Goal: Task Accomplishment & Management: Manage account settings

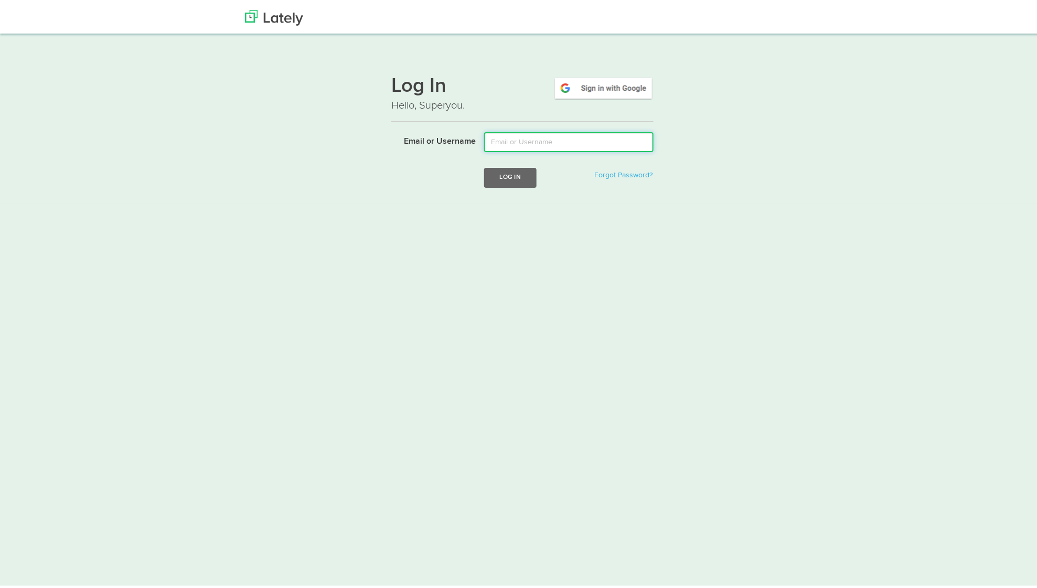
click at [516, 135] on input "Email or Username" at bounding box center [568, 140] width 169 height 20
type input "[EMAIL_ADDRESS][DOMAIN_NAME]"
click at [516, 170] on button "Log In" at bounding box center [510, 175] width 52 height 19
click at [606, 170] on link "Forgot Password?" at bounding box center [623, 172] width 58 height 7
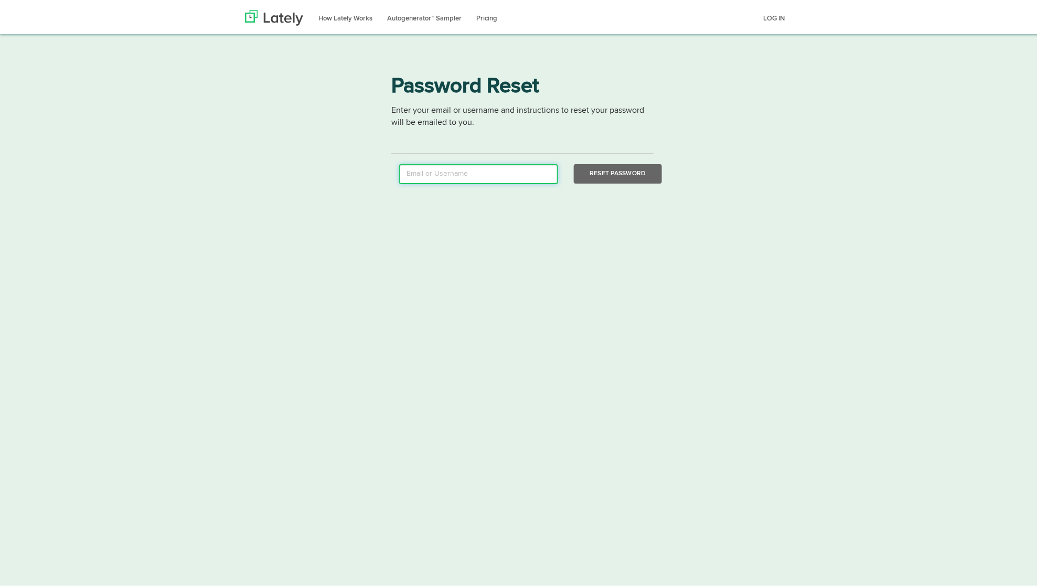
click at [441, 180] on input "email" at bounding box center [478, 172] width 159 height 20
type input "[EMAIL_ADDRESS][DOMAIN_NAME]"
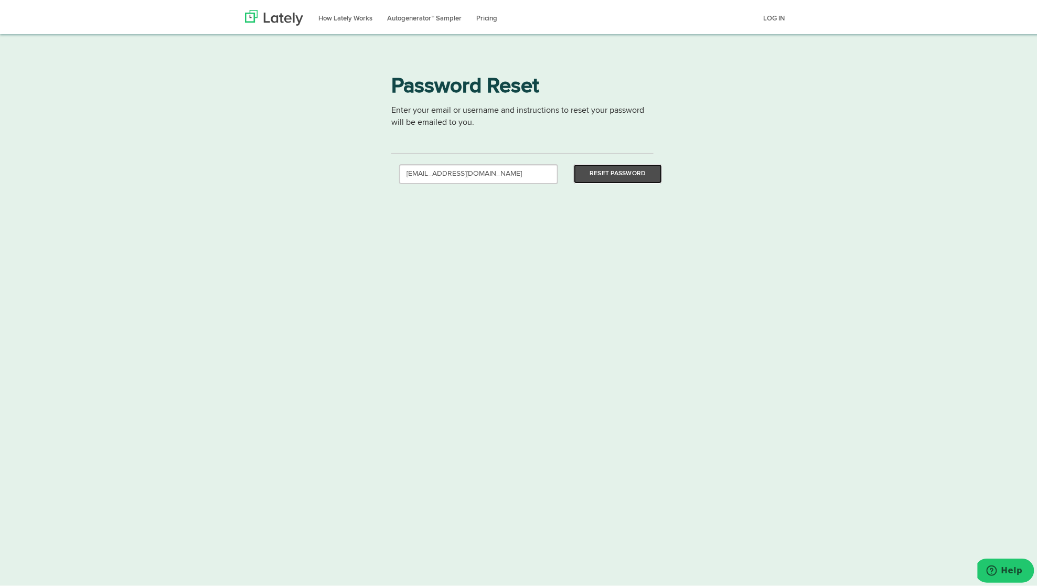
click at [617, 175] on button "Reset Password" at bounding box center [618, 171] width 88 height 19
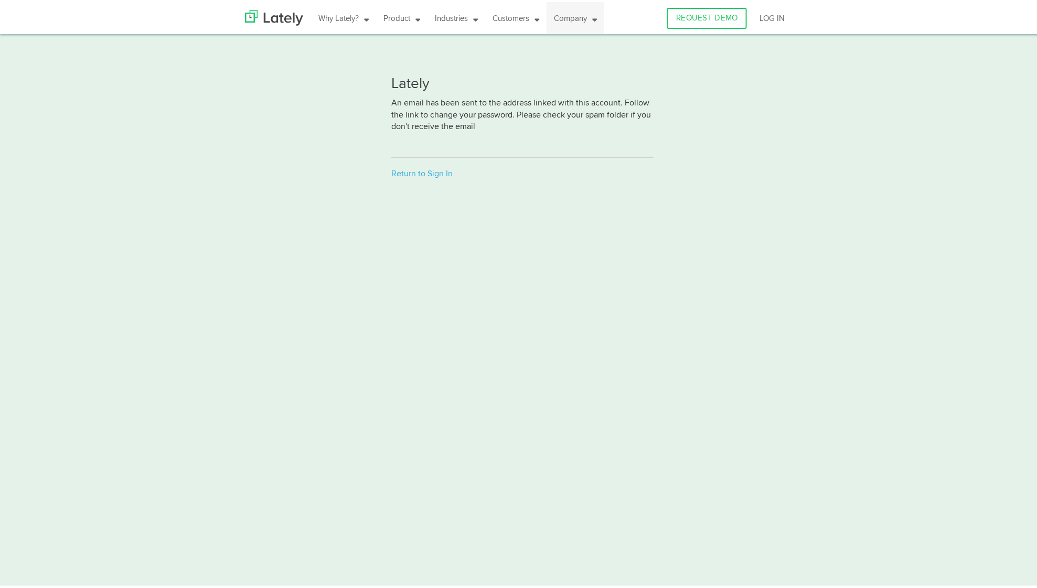
click at [592, 19] on icon at bounding box center [592, 16] width 10 height 8
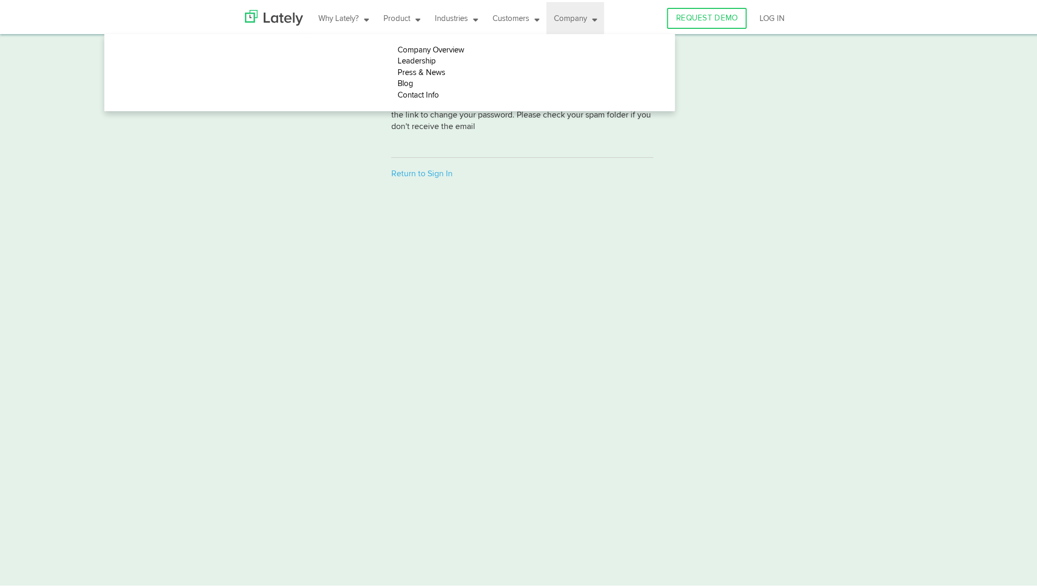
click at [234, 180] on div "Lately An email has been sent to the address linked with this account. Follow t…" at bounding box center [522, 128] width 1044 height 131
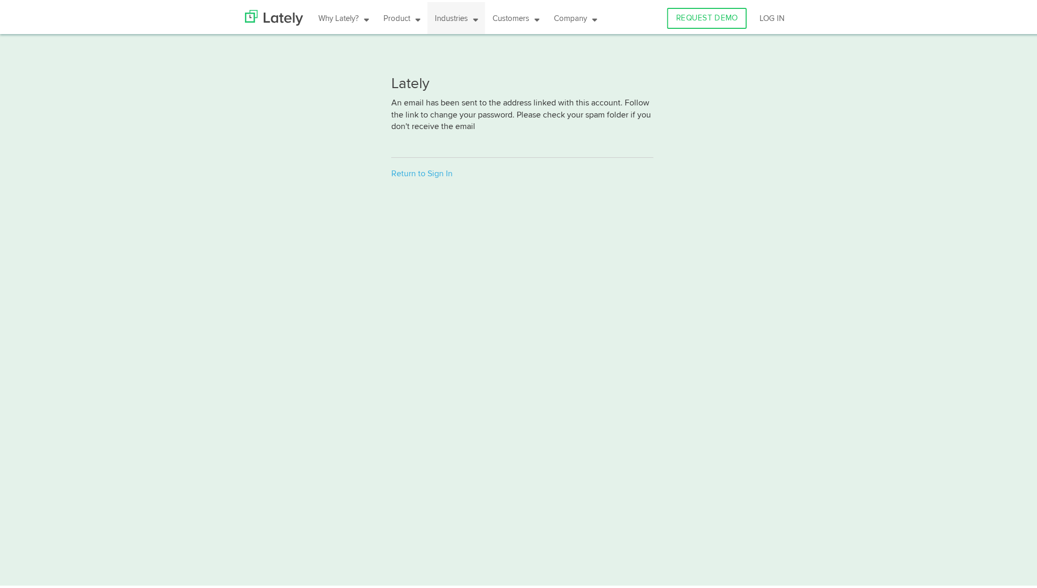
click at [369, 17] on icon at bounding box center [364, 16] width 10 height 8
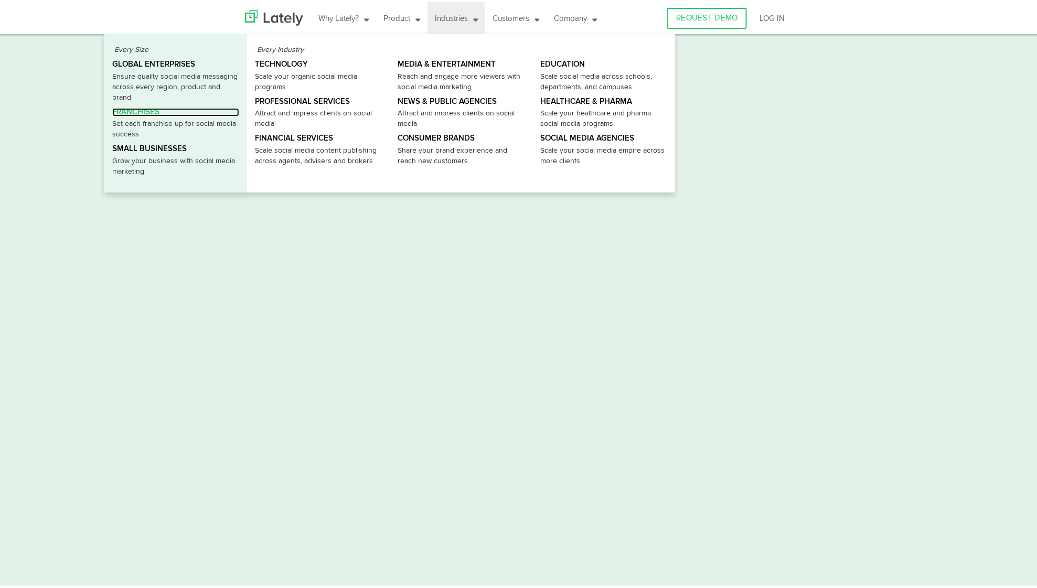
click at [150, 106] on link "Franchises" at bounding box center [175, 110] width 127 height 9
